Goal: Transaction & Acquisition: Purchase product/service

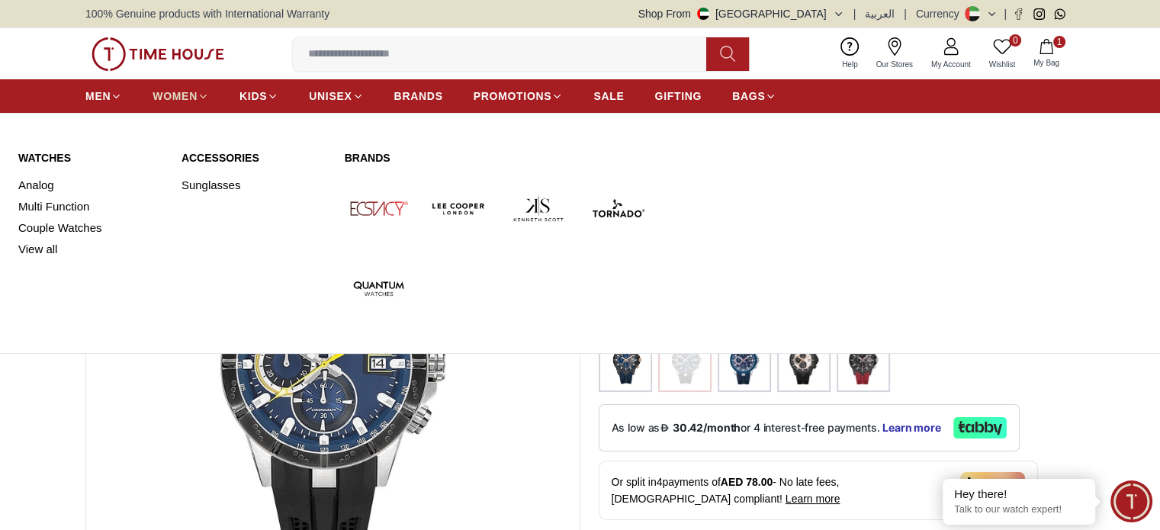
click at [169, 92] on span "WOMEN" at bounding box center [175, 95] width 45 height 15
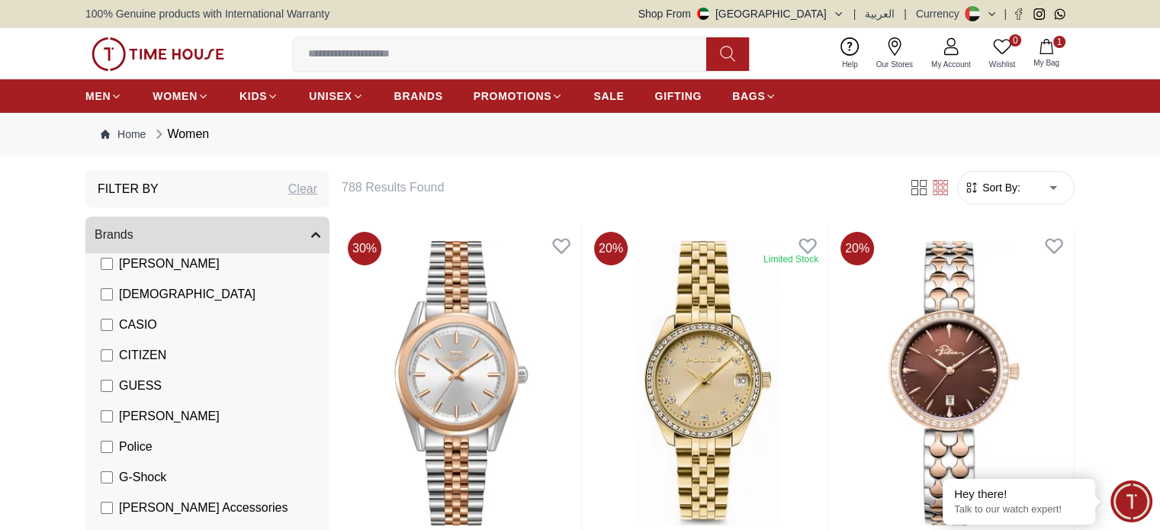
scroll to position [153, 0]
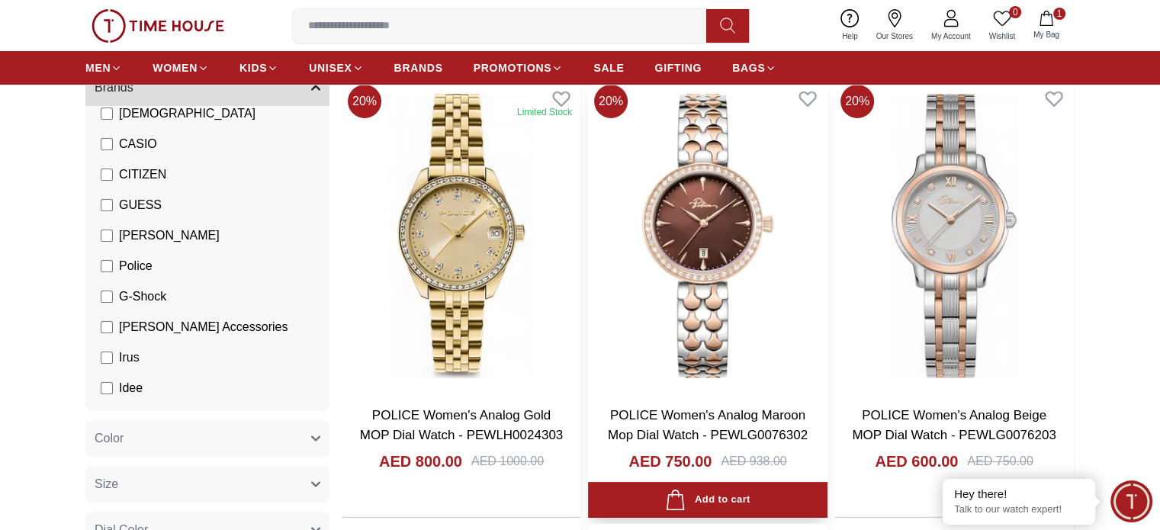
scroll to position [153, 0]
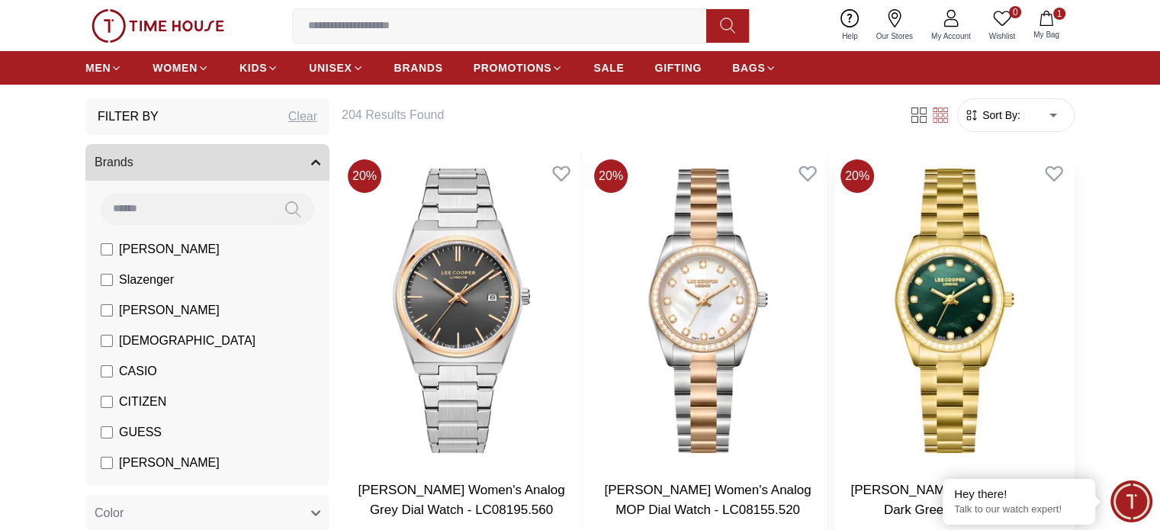
scroll to position [76, 0]
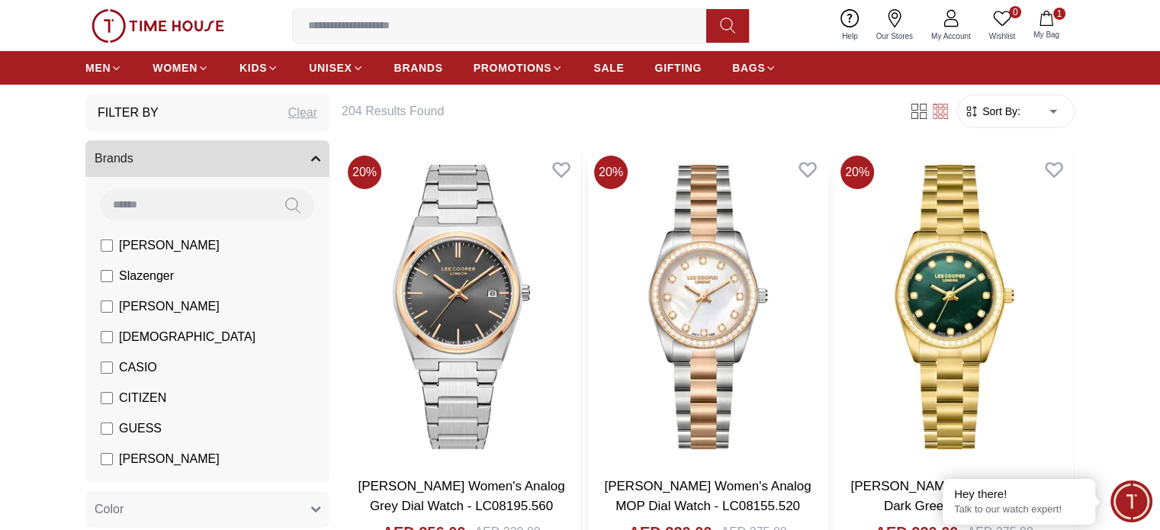
click at [620, 280] on img at bounding box center [708, 307] width 240 height 315
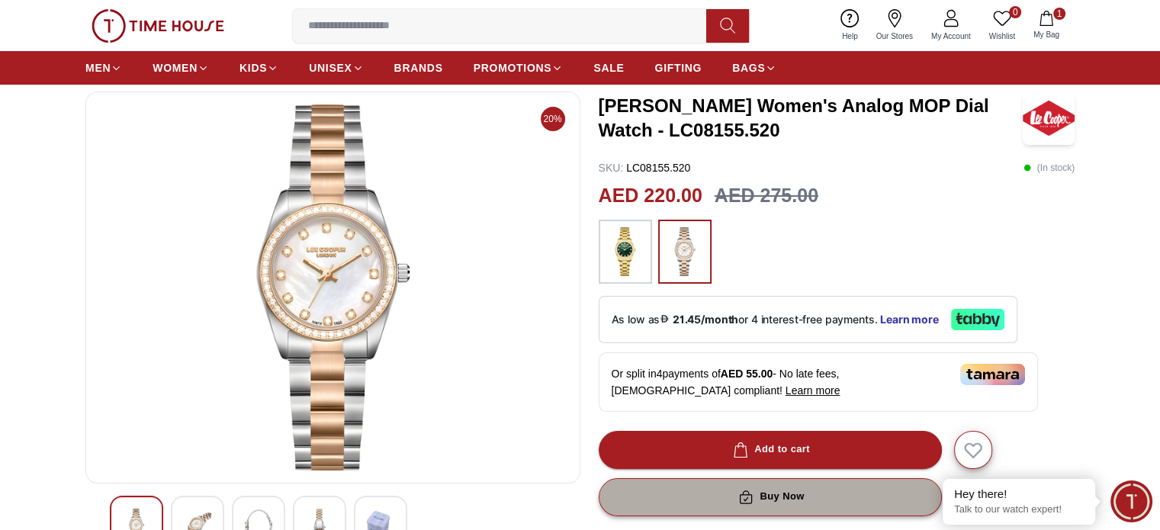
click at [784, 505] on button "Buy Now" at bounding box center [770, 497] width 343 height 38
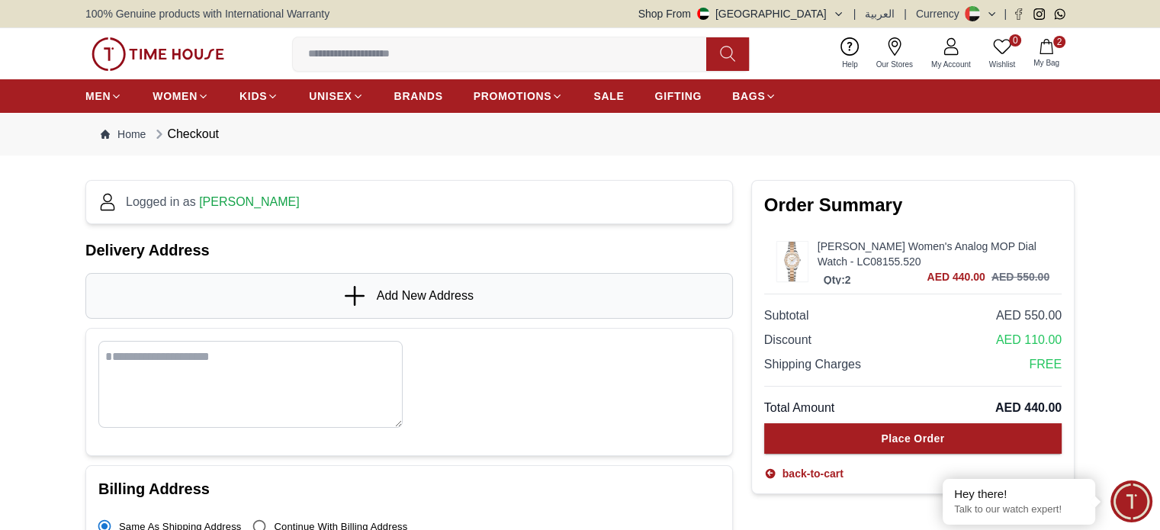
click at [1056, 48] on button "2 My Bag" at bounding box center [1047, 54] width 44 height 36
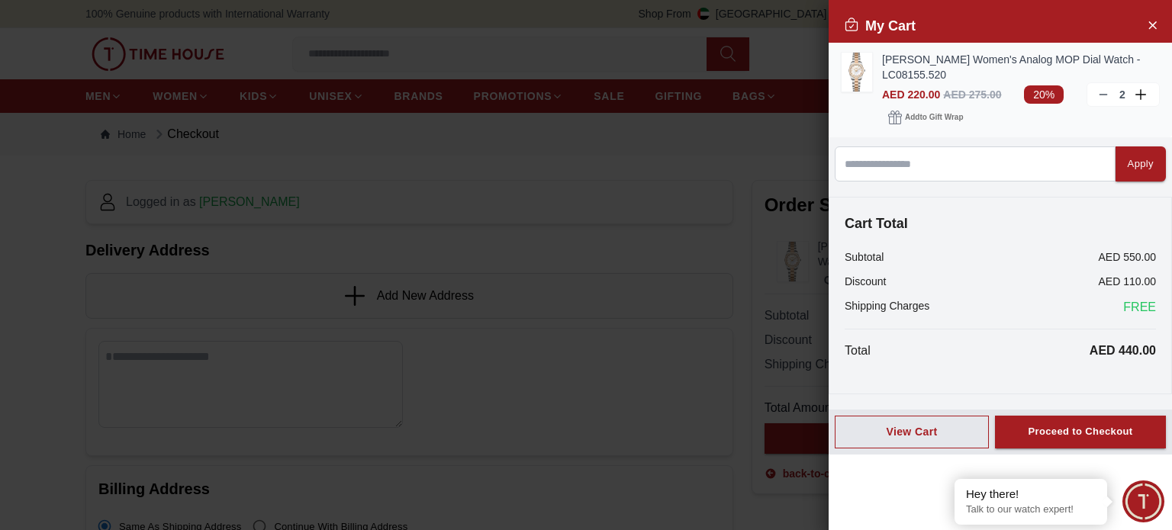
click at [1108, 87] on div "2" at bounding box center [1122, 94] width 73 height 24
click at [1102, 92] on icon at bounding box center [1103, 94] width 12 height 12
click at [704, 272] on div at bounding box center [586, 265] width 1172 height 530
click at [703, 265] on div at bounding box center [586, 265] width 1172 height 530
click at [1152, 19] on icon "Close Account" at bounding box center [1152, 24] width 12 height 19
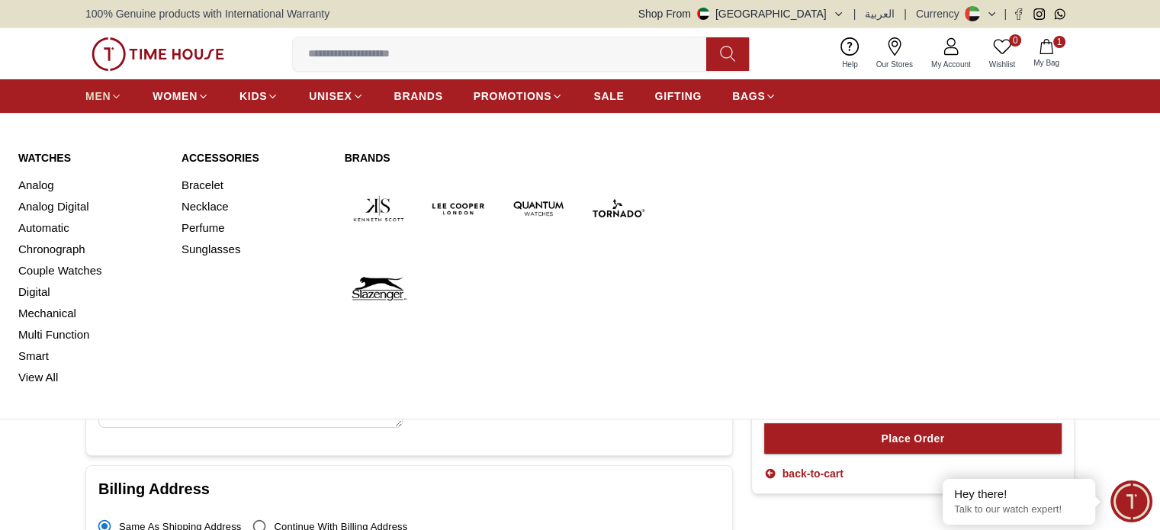
click at [105, 94] on span "MEN" at bounding box center [97, 95] width 25 height 15
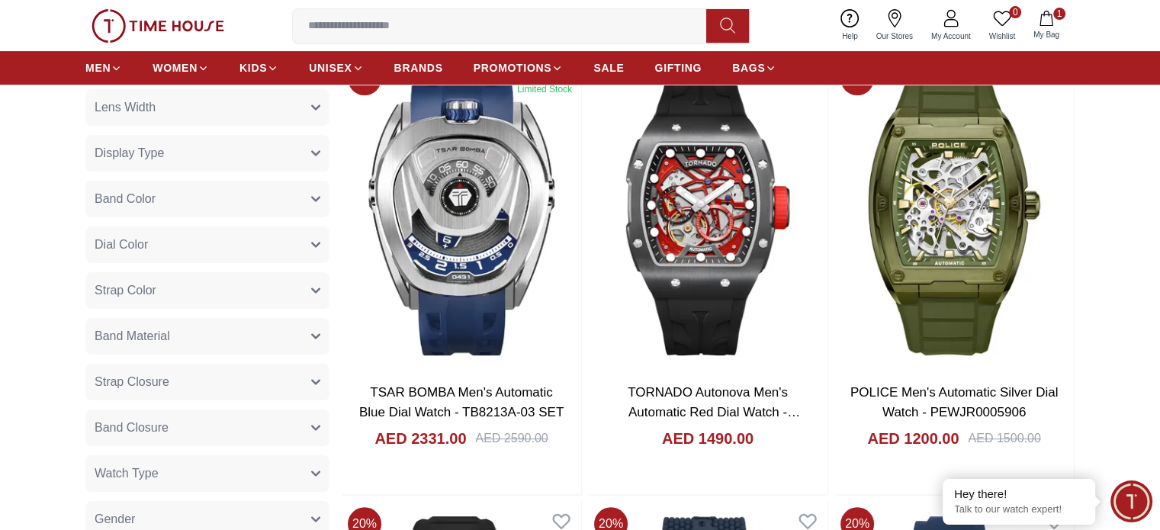
scroll to position [839, 0]
